Goal: Find contact information: Find contact information

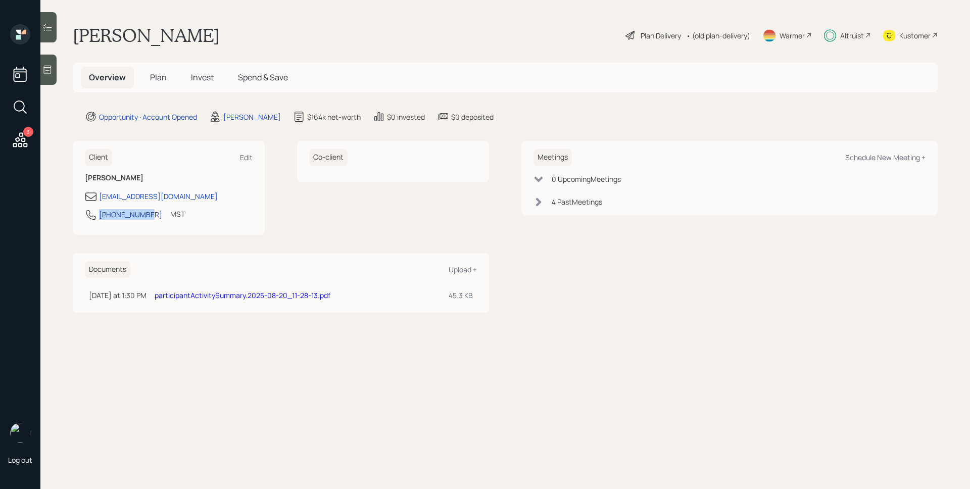
drag, startPoint x: 145, startPoint y: 213, endPoint x: 100, endPoint y: 213, distance: 45.5
click at [100, 213] on div "303-324-4128 MST Currently 2:00 PM" at bounding box center [169, 218] width 168 height 18
copy div "303-324-4128"
